Goal: Register for event/course

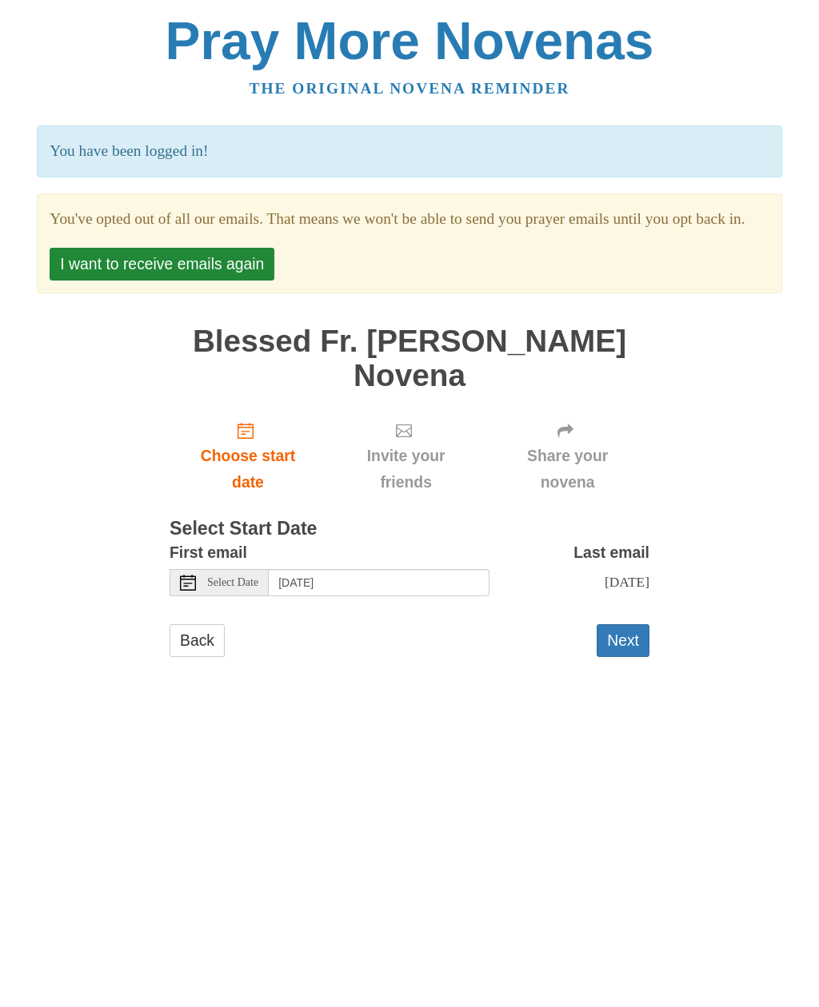
click at [225, 657] on link "Back" at bounding box center [196, 640] width 55 height 33
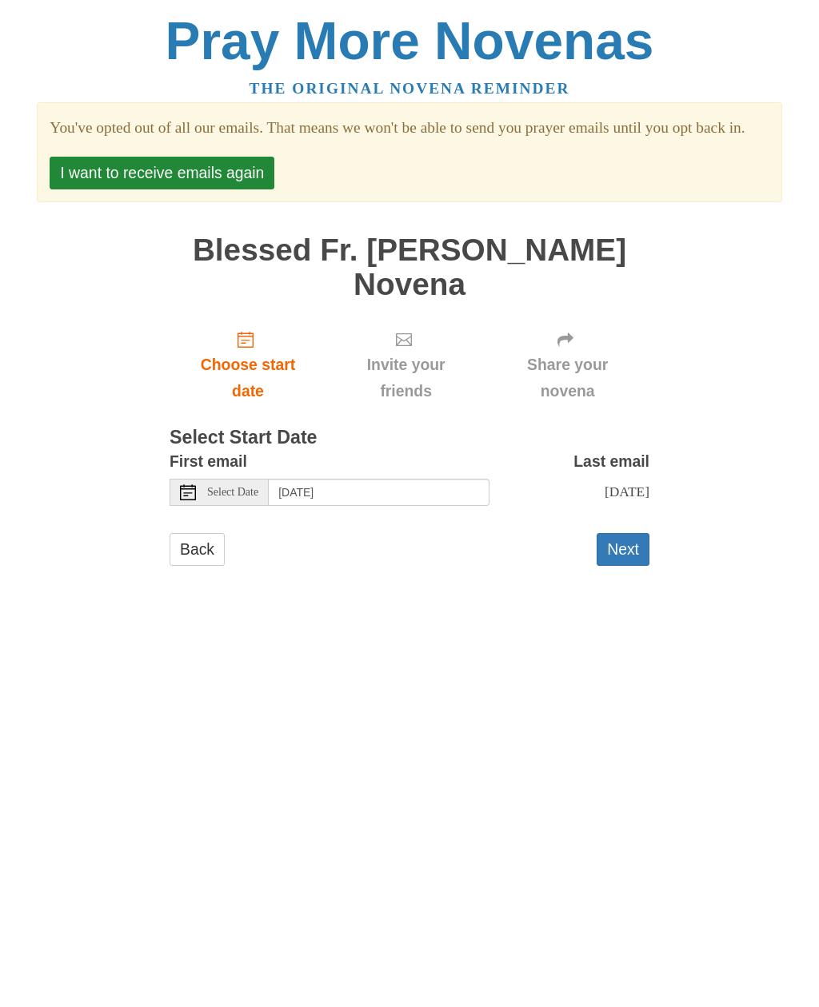
click at [245, 498] on span "Select Date" at bounding box center [232, 492] width 51 height 11
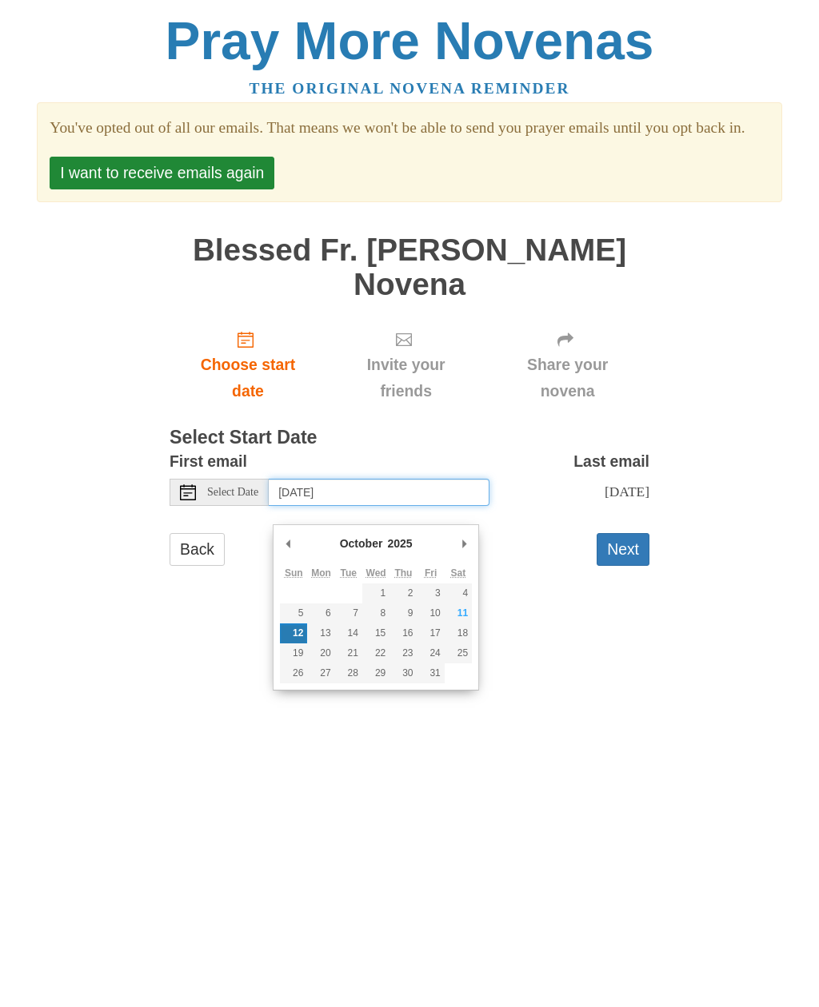
type input "Saturday, October 11th"
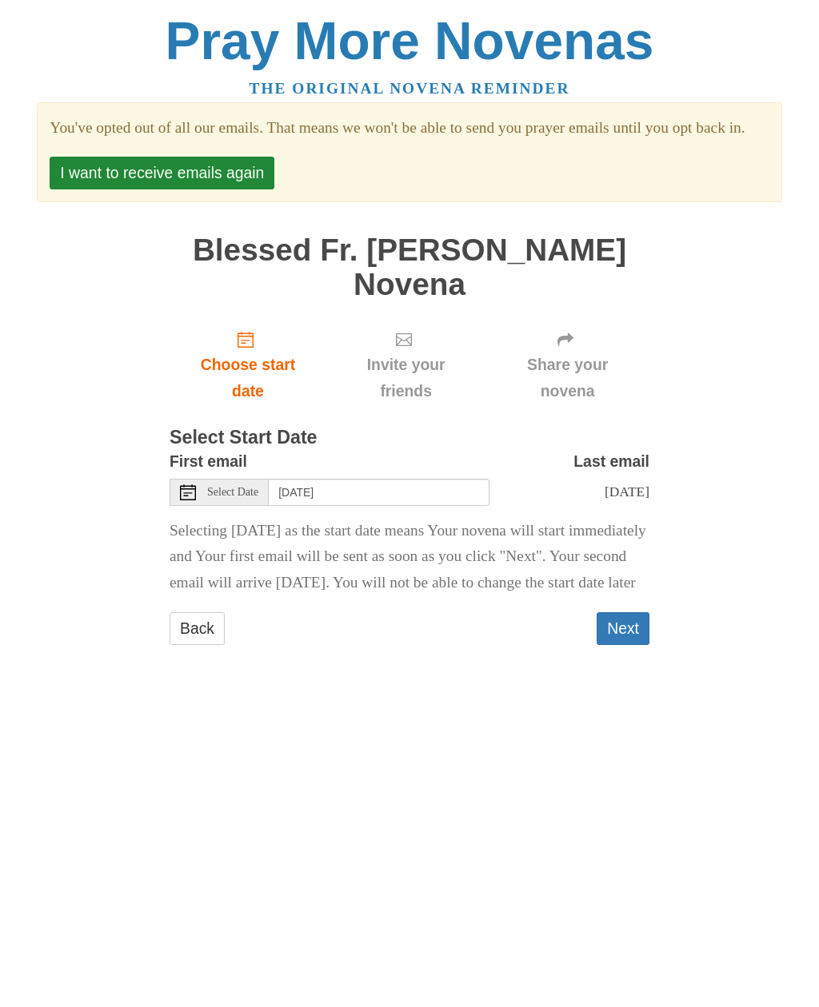
click at [626, 645] on button "Next" at bounding box center [622, 628] width 53 height 33
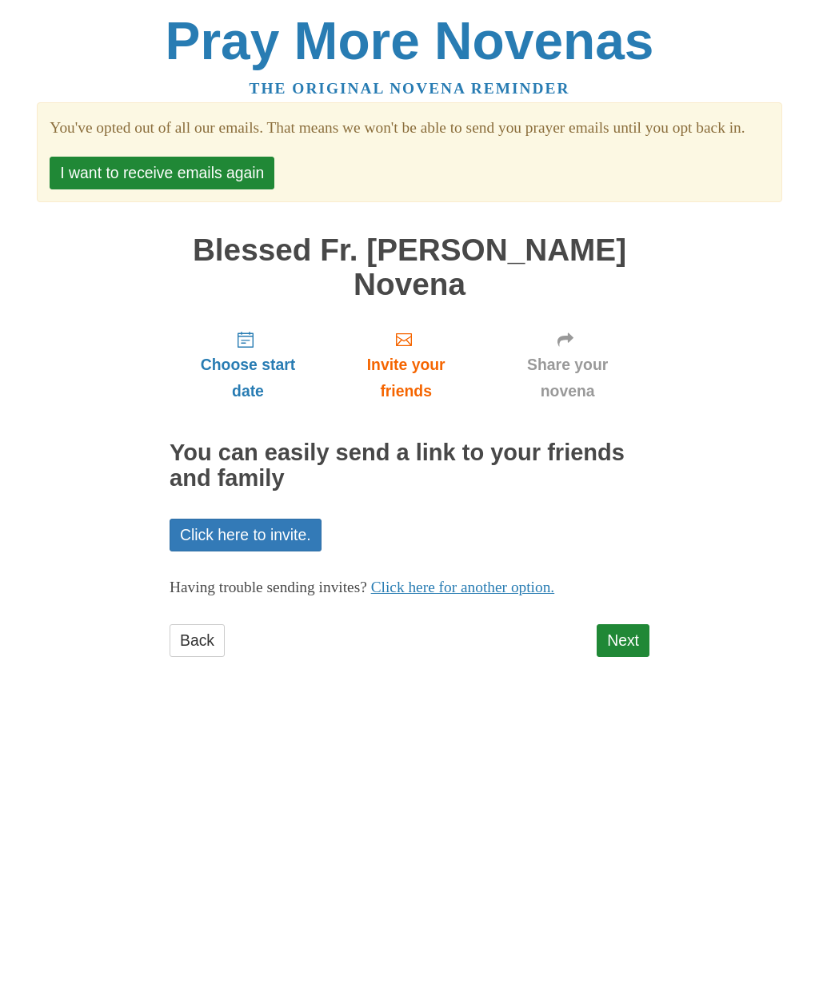
click at [640, 657] on link "Next" at bounding box center [622, 640] width 53 height 33
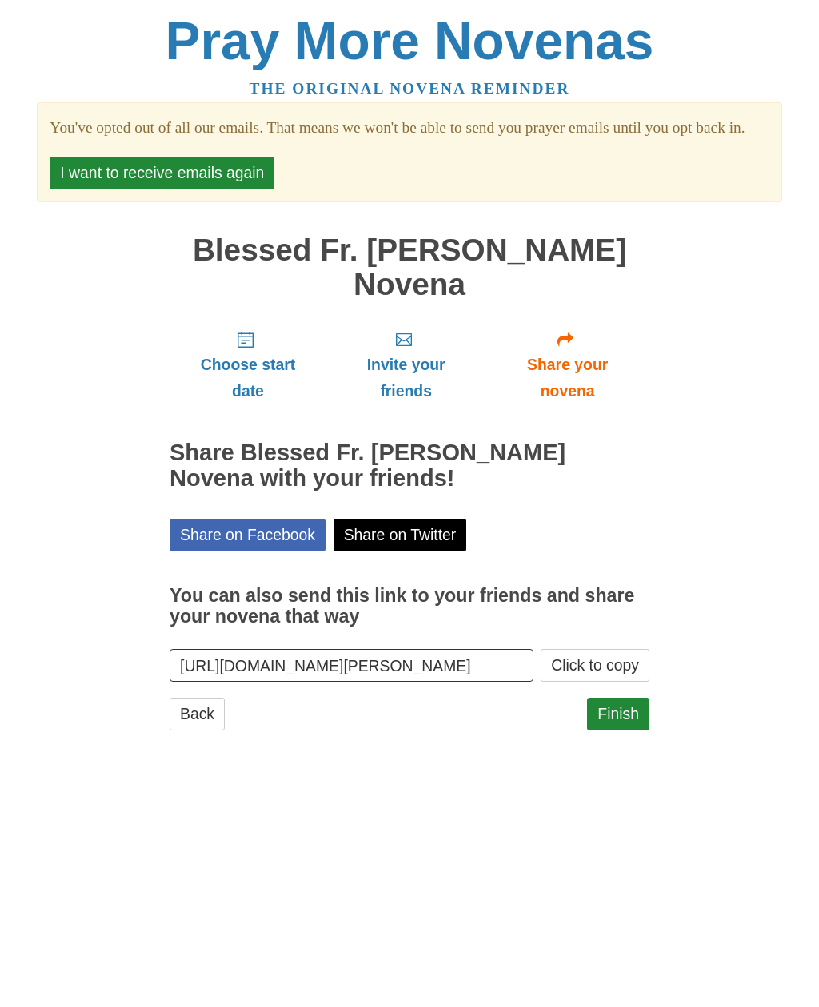
click at [636, 682] on button "Click to copy" at bounding box center [594, 665] width 109 height 33
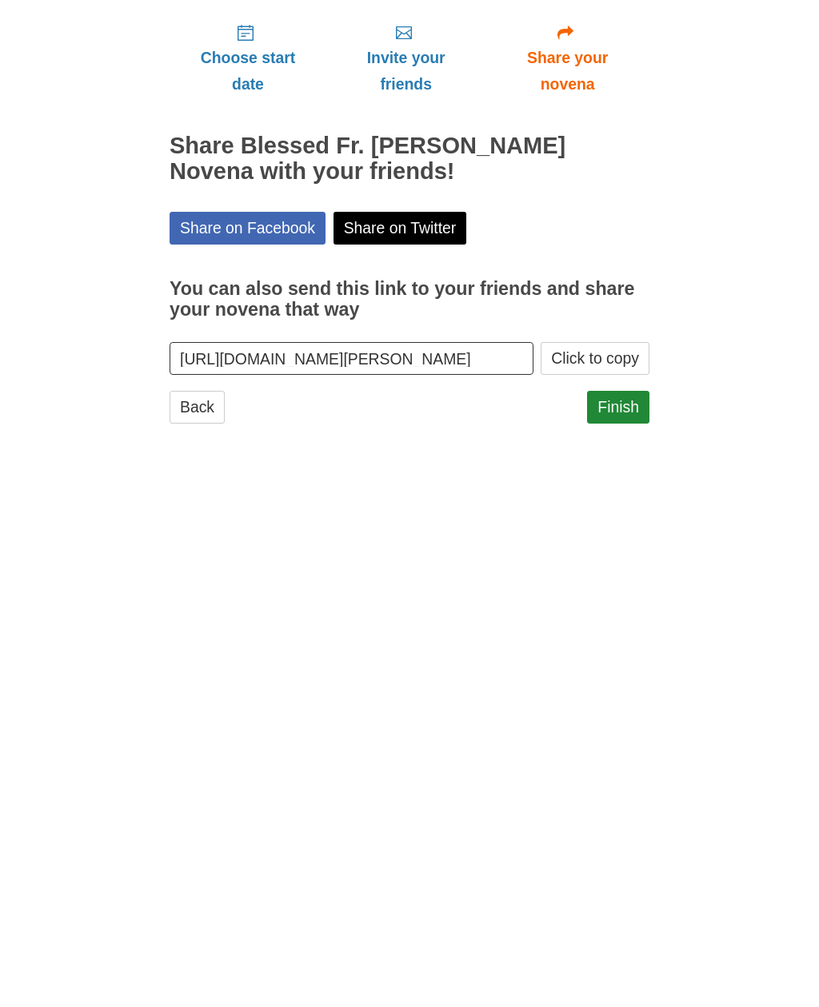
click at [580, 352] on span "Share your novena" at bounding box center [567, 378] width 132 height 53
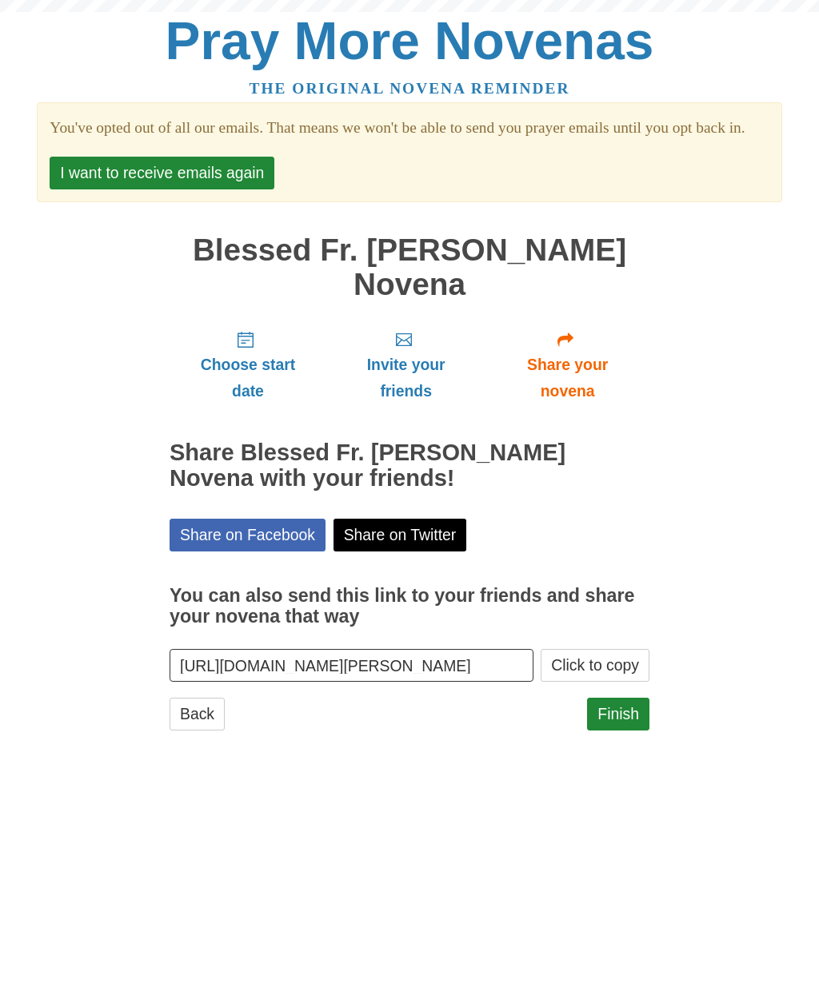
click at [579, 370] on link "Share your novena" at bounding box center [567, 364] width 164 height 95
click at [592, 396] on span "Share your novena" at bounding box center [567, 378] width 132 height 53
click at [584, 367] on link "Share your novena" at bounding box center [567, 364] width 164 height 95
